Goal: Information Seeking & Learning: Learn about a topic

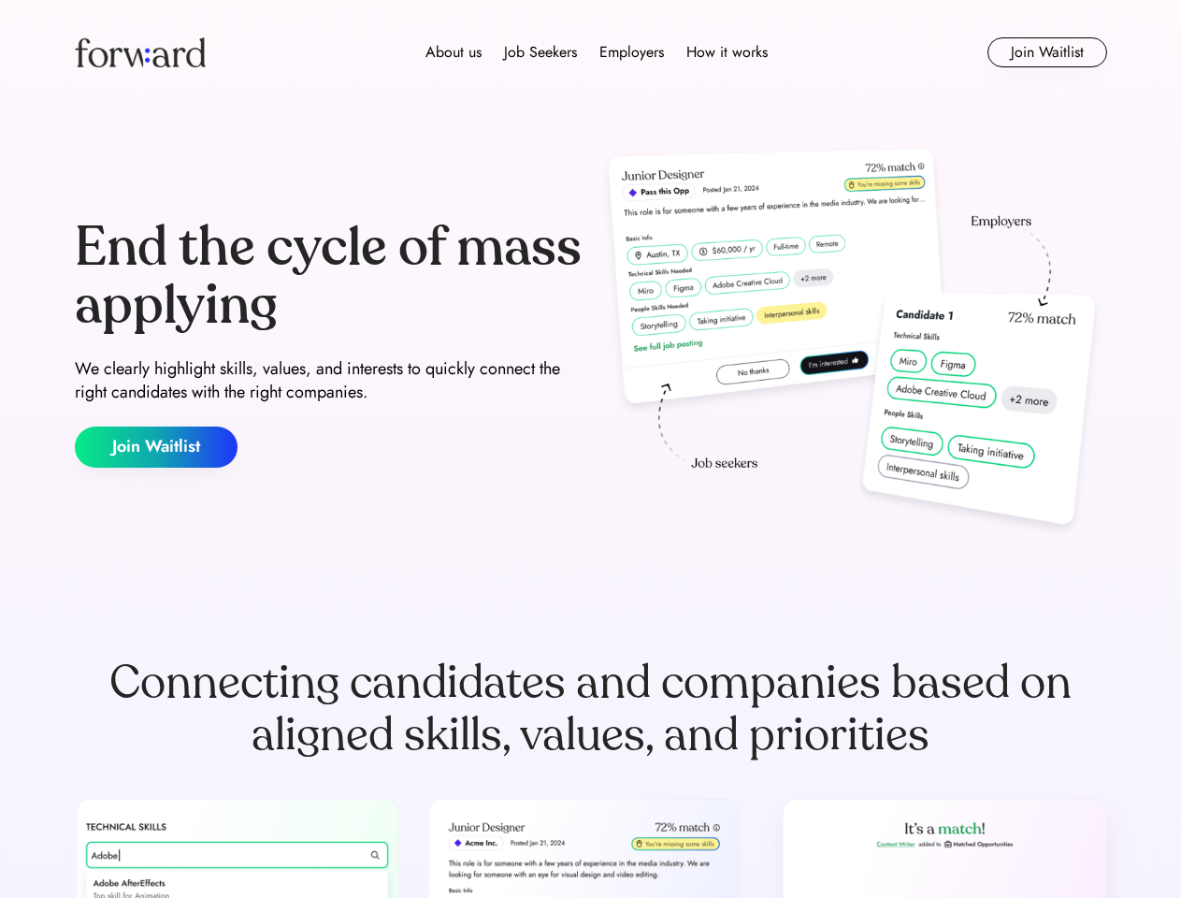
click at [590, 449] on div "End the cycle of mass applying We clearly highlight skills, values, and interes…" at bounding box center [591, 343] width 1033 height 402
click at [591, 52] on div "About us Job Seekers Employers How it works" at bounding box center [596, 52] width 737 height 22
click at [140, 52] on img at bounding box center [140, 52] width 131 height 30
click at [597, 52] on div "About us Job Seekers Employers How it works" at bounding box center [596, 52] width 737 height 22
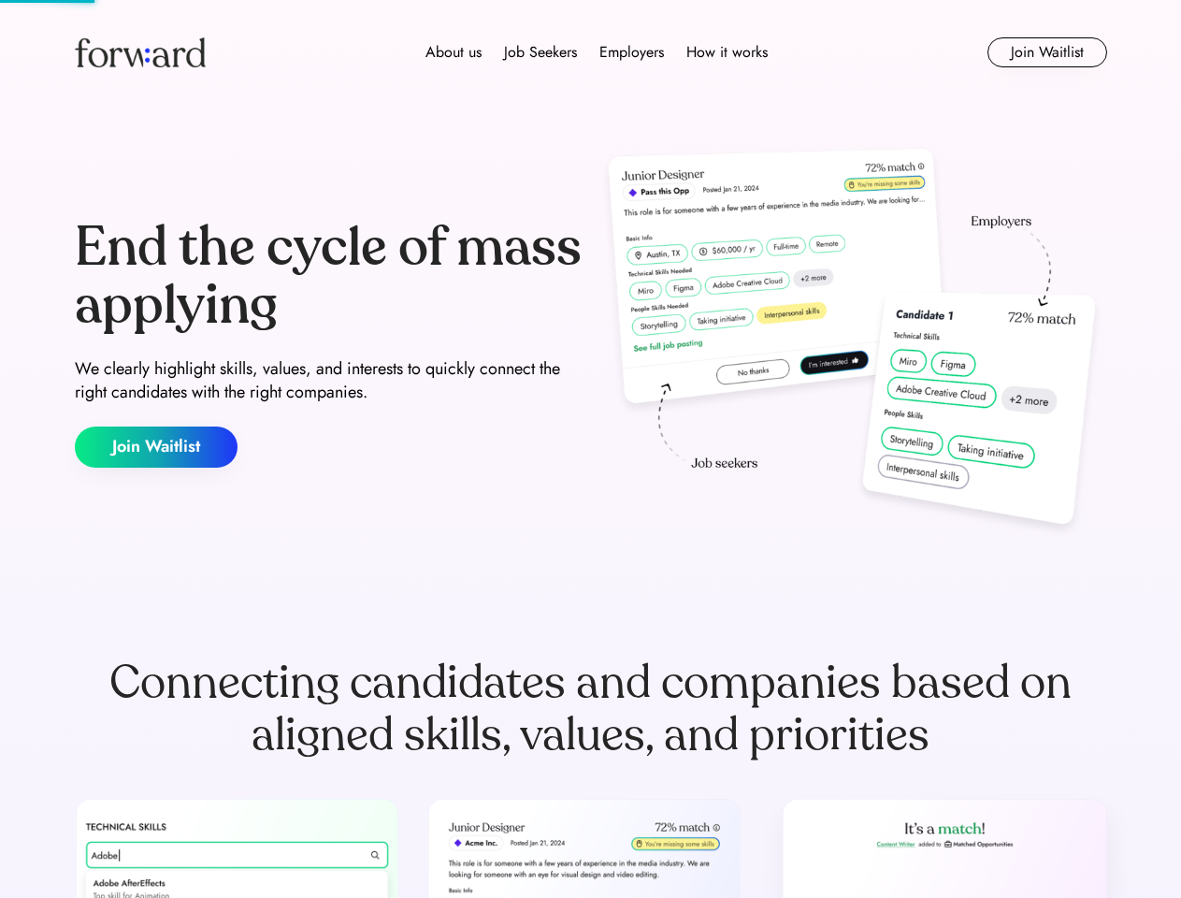
click at [454, 52] on div "About us" at bounding box center [454, 52] width 56 height 22
click at [541, 52] on div "Job Seekers" at bounding box center [540, 52] width 73 height 22
click at [631, 52] on div "Employers" at bounding box center [632, 52] width 65 height 22
click at [726, 52] on div "How it works" at bounding box center [727, 52] width 81 height 22
click at [1047, 52] on button "Join Waitlist" at bounding box center [1048, 52] width 120 height 30
